Goal: Answer question/provide support

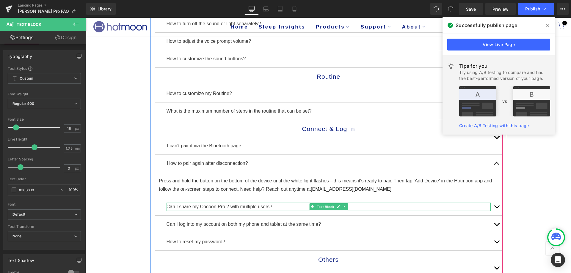
click at [201, 208] on p "Can I share my Cocoon Pro 2 with multiple users?" at bounding box center [329, 207] width 324 height 8
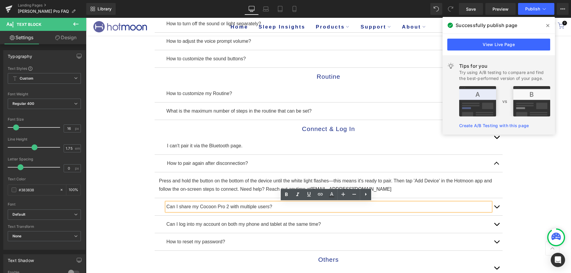
click at [200, 205] on p "Can I share my Cocoon Pro 2 with multiple users?" at bounding box center [329, 207] width 324 height 8
drag, startPoint x: 197, startPoint y: 207, endPoint x: 211, endPoint y: 207, distance: 14.3
click at [211, 207] on p "Can I share my Cocoon Pro 2 with multiple users?" at bounding box center [329, 207] width 324 height 8
copy p "Cocoon"
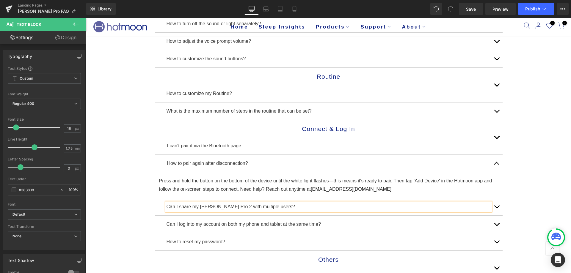
click at [221, 206] on p "Can I share my [PERSON_NAME] Pro 2 with multiple users?" at bounding box center [329, 207] width 324 height 8
click at [529, 196] on div "Email Us Directly for Quick Troubleshooting Assistance: [EMAIL_ADDRESS][DOMAIN_…" at bounding box center [328, 178] width 485 height 554
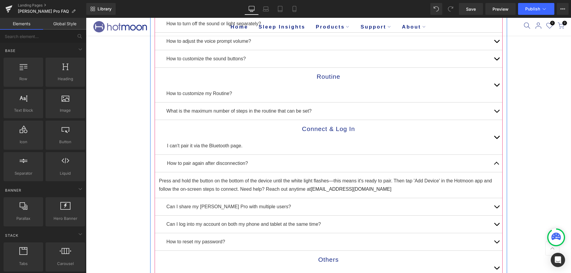
click at [497, 209] on span "button" at bounding box center [497, 209] width 0 height 0
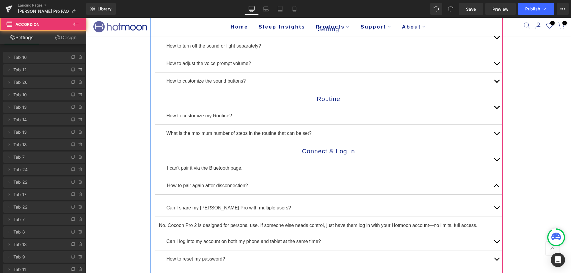
scroll to position [123, 0]
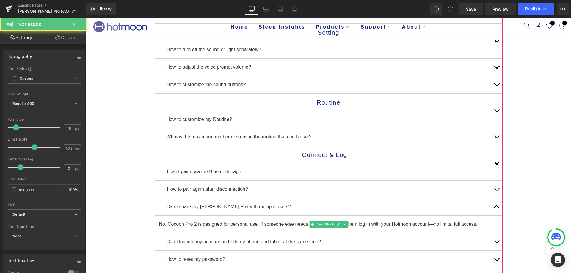
click at [181, 223] on p "No. Cocoon Pro 2 is designed for personal use. If someone else needs control, j…" at bounding box center [328, 224] width 339 height 8
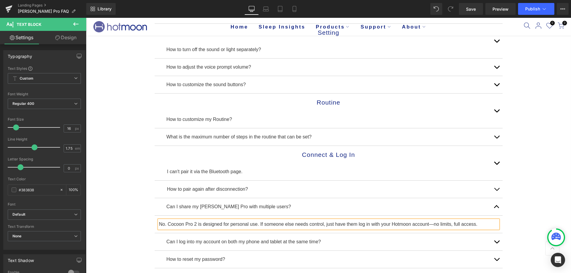
click at [181, 223] on p "No. Cocoon Pro 2 is designed for personal use. If someone else needs control, j…" at bounding box center [328, 224] width 339 height 8
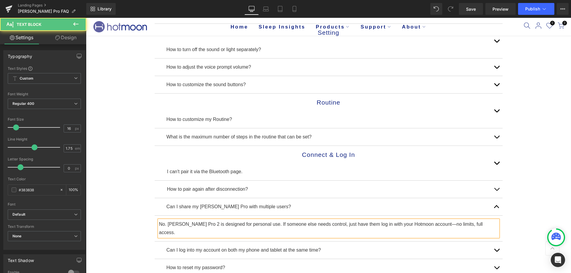
click at [189, 224] on p "No. [PERSON_NAME] Pro 2 is designed for personal use. If someone else needs con…" at bounding box center [328, 228] width 339 height 17
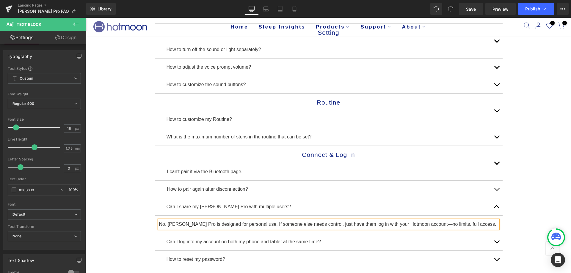
click at [112, 211] on div "Email Us Directly for Quick Troubleshooting Assistance: [EMAIL_ADDRESS][DOMAIN_…" at bounding box center [328, 200] width 485 height 546
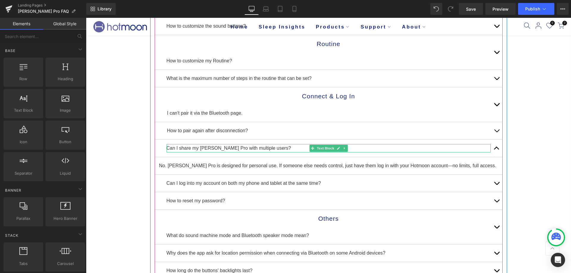
scroll to position [182, 0]
click at [496, 179] on button "button" at bounding box center [497, 182] width 12 height 17
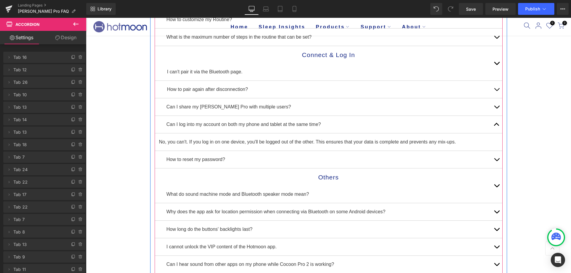
scroll to position [224, 0]
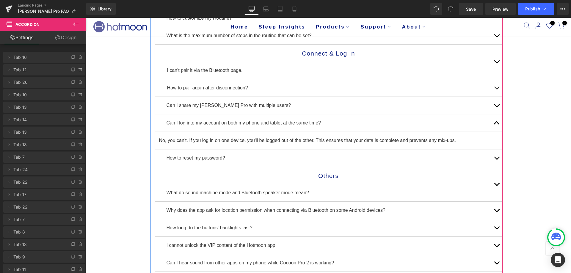
click at [494, 156] on button "button" at bounding box center [497, 158] width 12 height 17
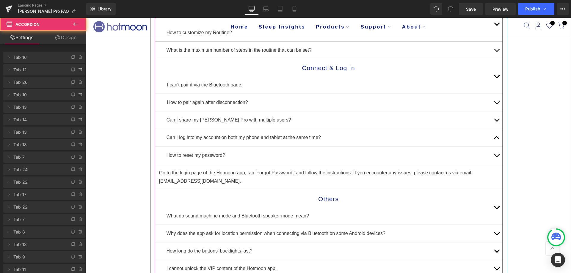
scroll to position [207, 0]
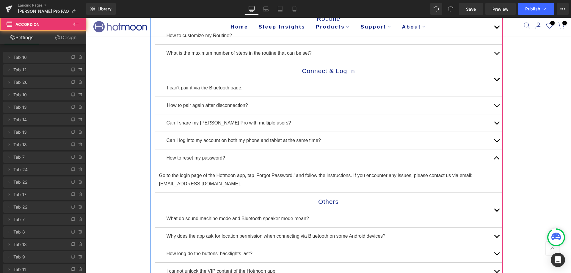
click at [495, 210] on button "button" at bounding box center [497, 210] width 12 height 35
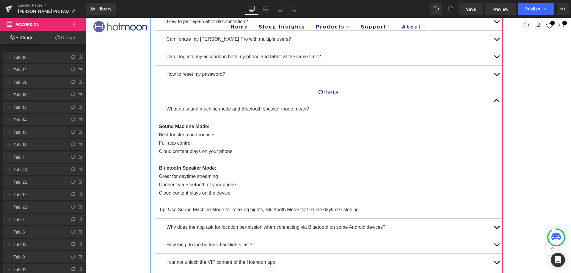
scroll to position [300, 0]
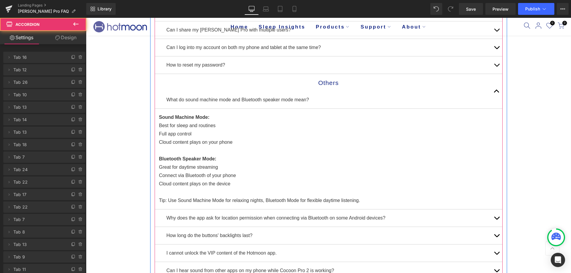
click at [497, 92] on button "button" at bounding box center [497, 91] width 12 height 35
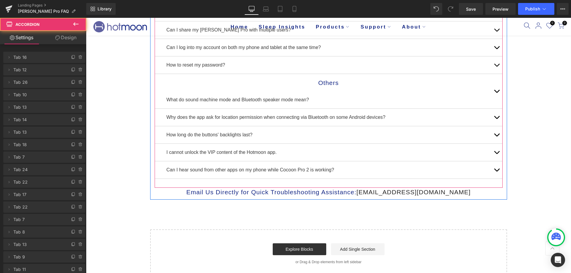
click at [497, 119] on span "button" at bounding box center [497, 119] width 0 height 0
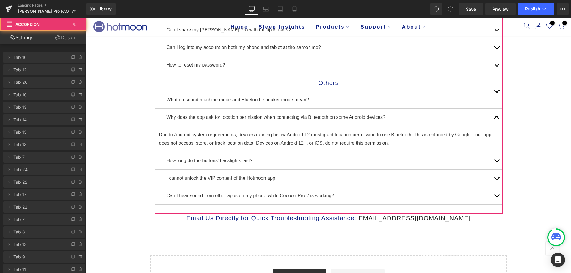
click at [494, 160] on button "button" at bounding box center [497, 160] width 12 height 17
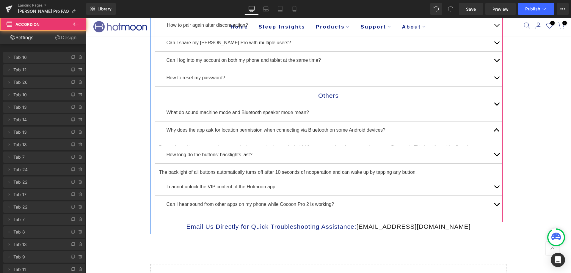
scroll to position [274, 0]
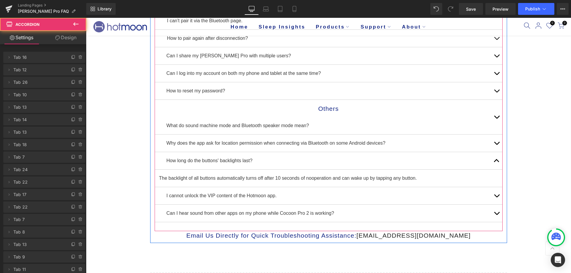
click at [494, 195] on button "button" at bounding box center [497, 195] width 12 height 17
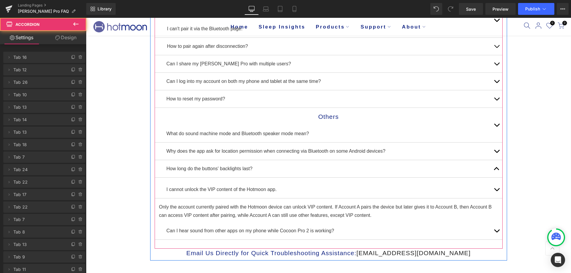
scroll to position [256, 0]
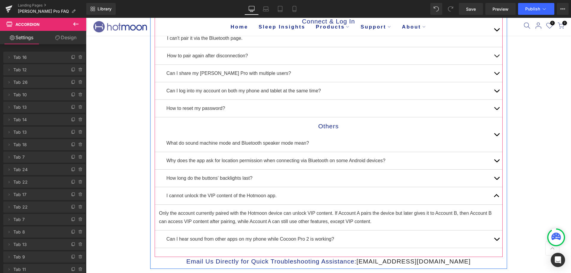
click at [491, 195] on button "button" at bounding box center [497, 195] width 12 height 17
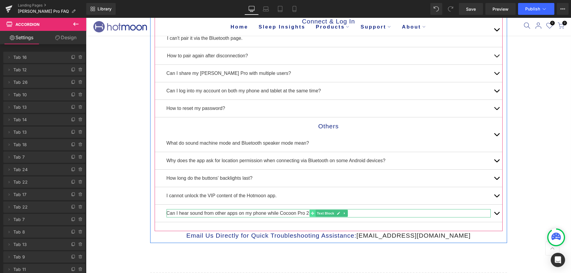
click at [309, 212] on span at bounding box center [312, 213] width 6 height 7
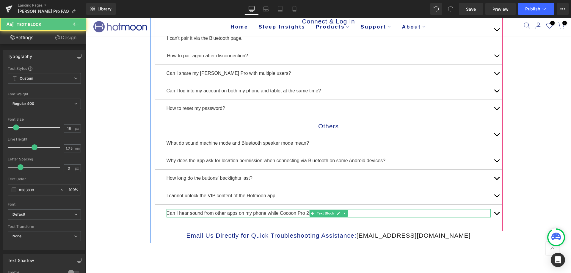
click at [304, 212] on p "Can I hear sound from other apps on my phone while Cocoon Pro 2 is working?" at bounding box center [329, 213] width 324 height 8
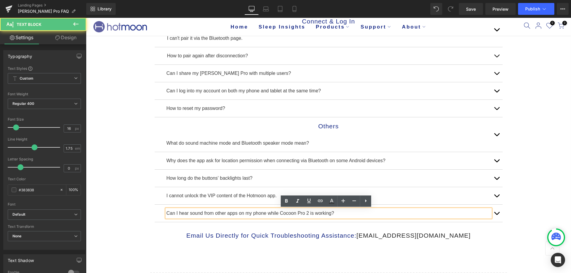
click at [306, 213] on p "Can I hear sound from other apps on my phone while Cocoon Pro 2 is working?" at bounding box center [329, 213] width 324 height 8
click at [294, 213] on p "Can I hear sound from other apps on my phone while Cocoon Pro is working?" at bounding box center [329, 213] width 324 height 8
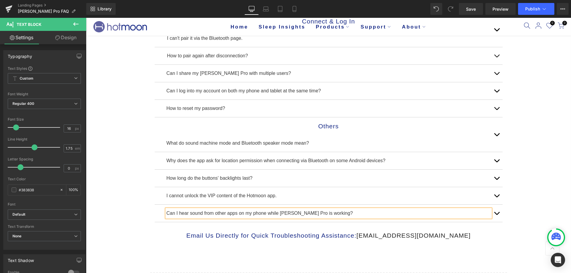
click at [106, 110] on div "Email Us Directly for Quick Troubleshooting Assistance: [EMAIL_ADDRESS][DOMAIN_…" at bounding box center [328, 58] width 485 height 528
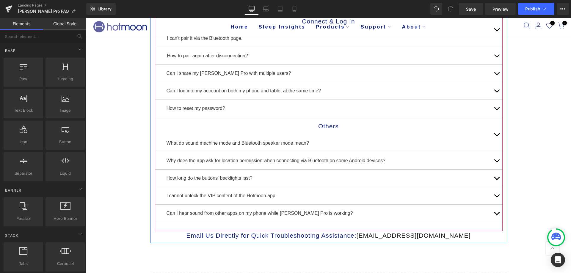
click at [497, 215] on span "button" at bounding box center [497, 215] width 0 height 0
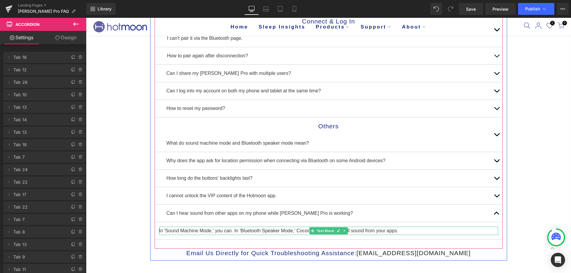
click at [294, 230] on p "In 'Sound Machine Mode,' you can. In 'Bluetooth Speaker Mode,' Cocoon Pro 2 wil…" at bounding box center [328, 231] width 339 height 8
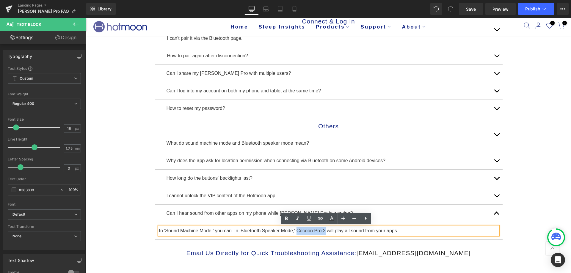
drag, startPoint x: 294, startPoint y: 230, endPoint x: 322, endPoint y: 230, distance: 28.6
click at [322, 230] on p "In 'Sound Machine Mode,' you can. In 'Bluetooth Speaker Mode,' Cocoon Pro 2 wil…" at bounding box center [328, 231] width 339 height 8
copy p "Cocoon Pro 2"
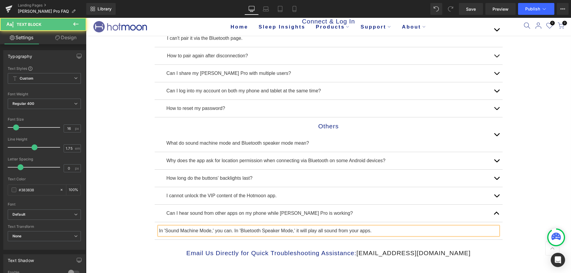
click at [365, 232] on p "In 'Sound Machine Mode,' you can. In 'Bluetooth Speaker Mode,' it will play all…" at bounding box center [328, 231] width 339 height 8
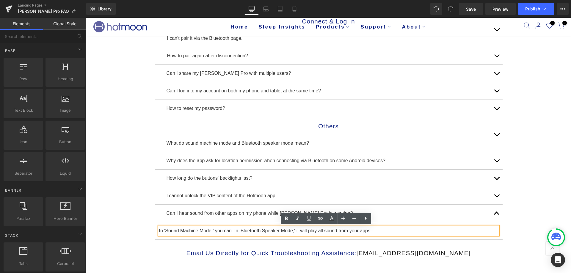
click at [127, 213] on div "Email Us Directly for Quick Troubleshooting Assistance: [EMAIL_ADDRESS][DOMAIN_…" at bounding box center [328, 67] width 485 height 546
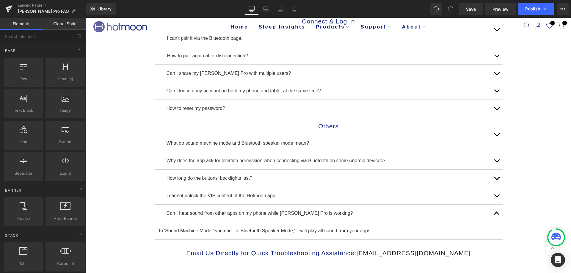
click at [552, 113] on div "Email Us Directly for Quick Troubleshooting Assistance: [EMAIL_ADDRESS][DOMAIN_…" at bounding box center [328, 67] width 485 height 546
click at [530, 5] on button "Publish" at bounding box center [536, 9] width 36 height 12
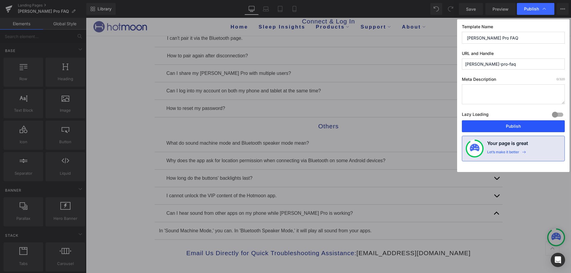
click at [508, 124] on button "Publish" at bounding box center [513, 126] width 103 height 12
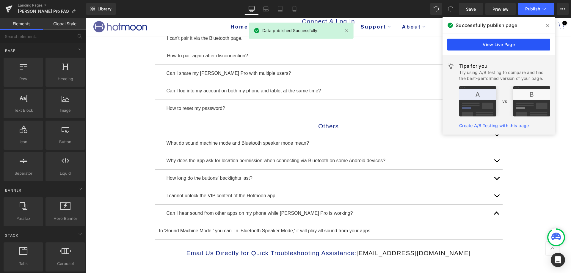
click at [471, 39] on link "View Live Page" at bounding box center [498, 45] width 103 height 12
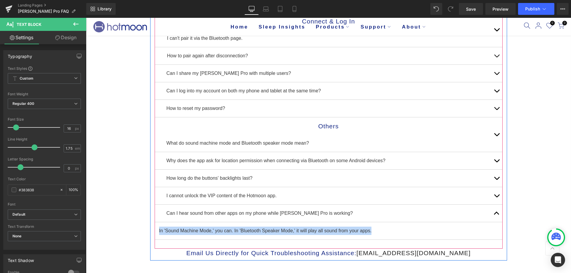
drag, startPoint x: 382, startPoint y: 233, endPoint x: 156, endPoint y: 233, distance: 225.8
click at [156, 233] on article "In 'Sound Machine Mode,' you can. In 'Bluetooth Speaker Mode,' it will play all…" at bounding box center [329, 232] width 348 height 18
copy p "In 'Sound Machine Mode,' you can. In 'Bluetooth Speaker Mode,' it will play all…"
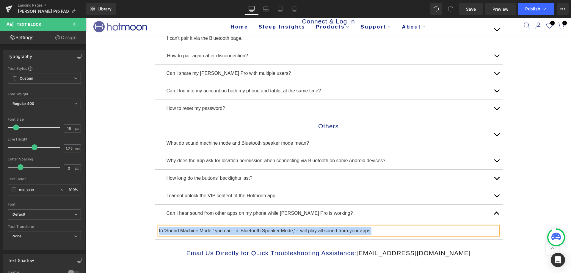
click at [86, 18] on div at bounding box center [86, 18] width 0 height 0
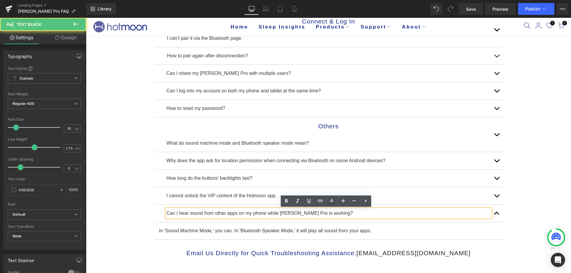
click at [212, 211] on p "Can I hear sound from other apps on my phone while [PERSON_NAME] Pro is working?" at bounding box center [329, 213] width 324 height 8
drag, startPoint x: 324, startPoint y: 214, endPoint x: 157, endPoint y: 214, distance: 166.6
click at [157, 214] on div "Can I hear sound from other apps on my phone while [PERSON_NAME] Pro is working…" at bounding box center [329, 214] width 348 height 18
copy p "Can I hear sound from other apps on my phone while [PERSON_NAME] Pro is working?"
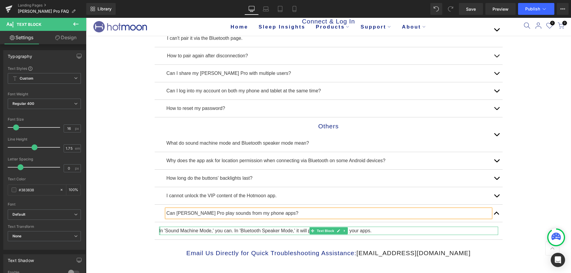
click at [159, 231] on p "In 'Sound Machine Mode,' you can. In 'Bluetooth Speaker Mode,' it will play all…" at bounding box center [328, 231] width 339 height 8
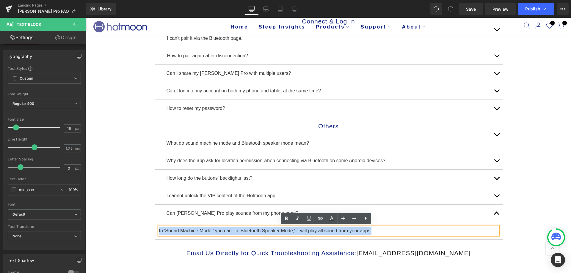
drag, startPoint x: 157, startPoint y: 230, endPoint x: 419, endPoint y: 234, distance: 262.1
click at [419, 234] on p "In 'Sound Machine Mode,' you can. In 'Bluetooth Speaker Mode,' it will play all…" at bounding box center [328, 231] width 339 height 8
copy p "In 'Sound Machine Mode,' you can. In 'Bluetooth Speaker Mode,' it will play all…"
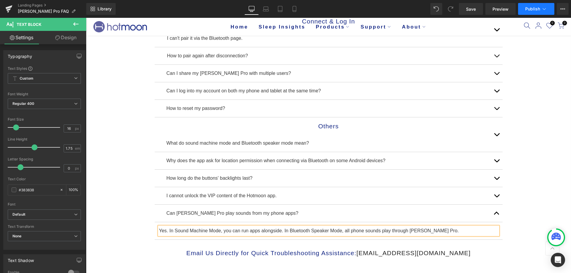
click at [530, 10] on span "Publish" at bounding box center [532, 9] width 15 height 5
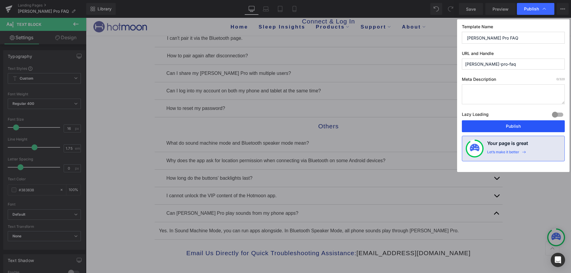
click at [499, 130] on button "Publish" at bounding box center [513, 126] width 103 height 12
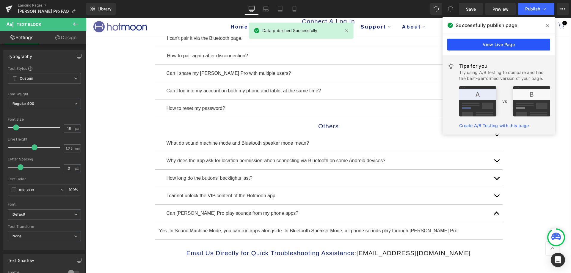
click at [513, 42] on link "View Live Page" at bounding box center [498, 45] width 103 height 12
